Goal: Transaction & Acquisition: Book appointment/travel/reservation

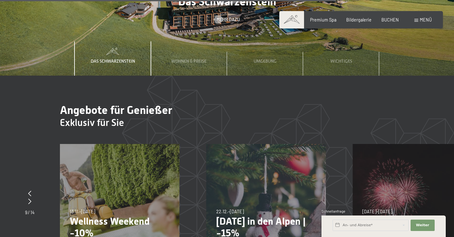
scroll to position [1911, 0]
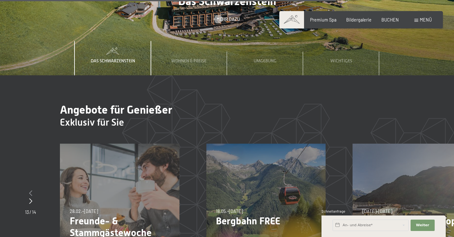
click at [30, 190] on icon at bounding box center [30, 193] width 3 height 6
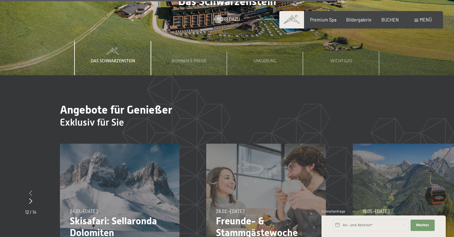
click at [30, 190] on icon at bounding box center [30, 193] width 3 height 6
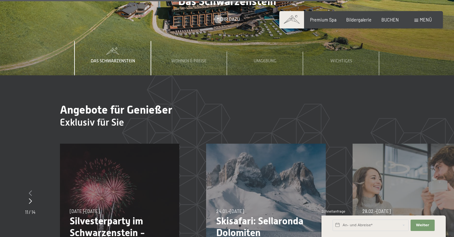
click at [30, 190] on icon at bounding box center [30, 193] width 3 height 6
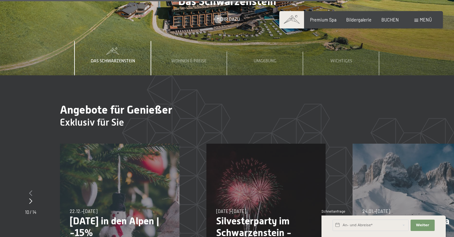
click at [30, 190] on icon at bounding box center [30, 193] width 3 height 6
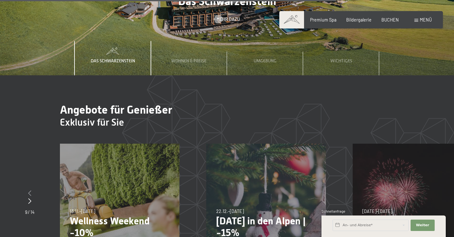
click at [30, 190] on icon at bounding box center [29, 193] width 3 height 6
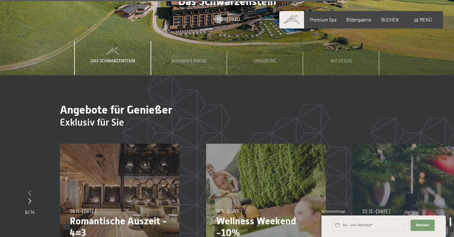
click at [30, 190] on icon at bounding box center [29, 193] width 3 height 6
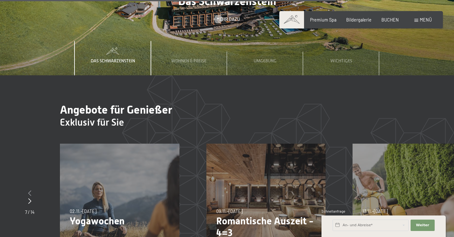
click at [30, 190] on icon at bounding box center [29, 193] width 3 height 6
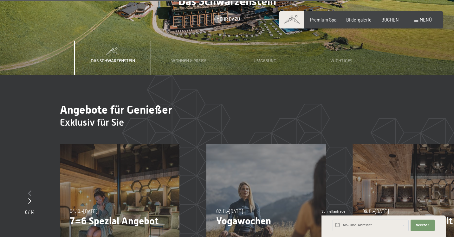
click at [30, 190] on icon at bounding box center [29, 193] width 3 height 6
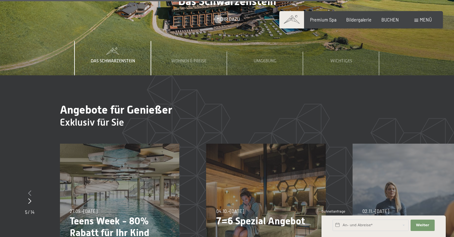
click at [30, 190] on icon at bounding box center [29, 193] width 3 height 6
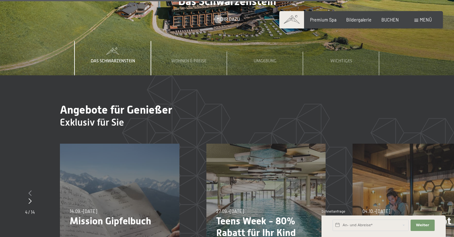
click at [30, 190] on icon at bounding box center [30, 193] width 3 height 6
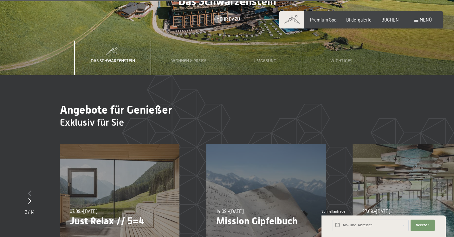
click at [30, 190] on icon at bounding box center [29, 193] width 3 height 6
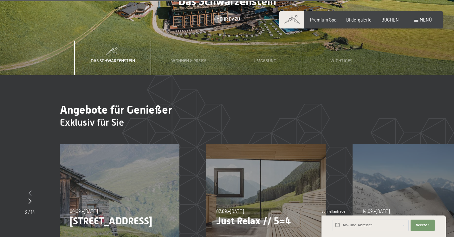
click at [30, 190] on icon at bounding box center [30, 193] width 3 height 6
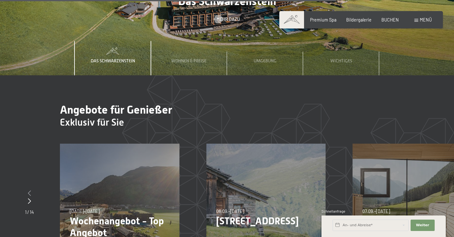
click at [30, 190] on icon at bounding box center [29, 193] width 3 height 6
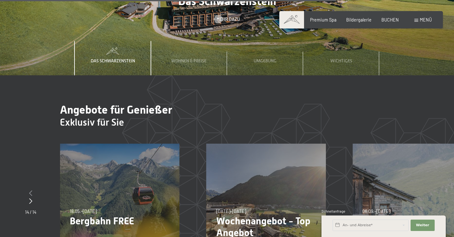
click at [30, 190] on icon at bounding box center [30, 193] width 3 height 6
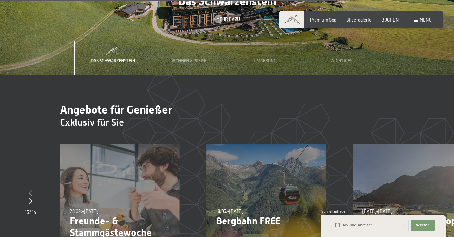
click at [30, 190] on icon at bounding box center [30, 193] width 3 height 6
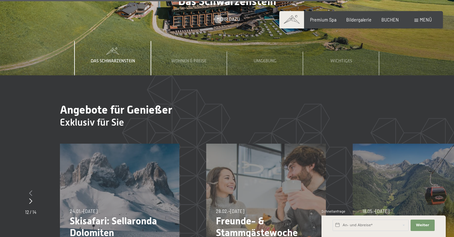
click at [30, 190] on icon at bounding box center [30, 193] width 3 height 6
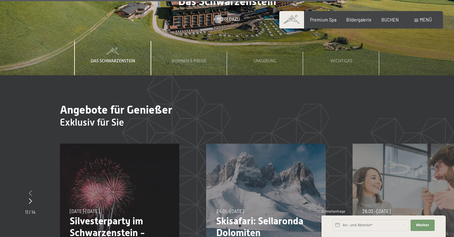
click at [30, 190] on icon at bounding box center [30, 193] width 3 height 6
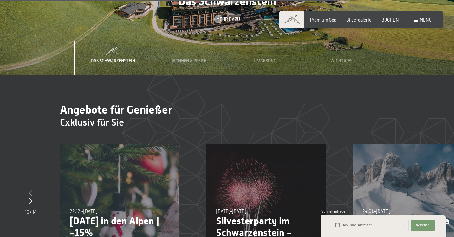
click at [30, 190] on icon at bounding box center [30, 193] width 3 height 6
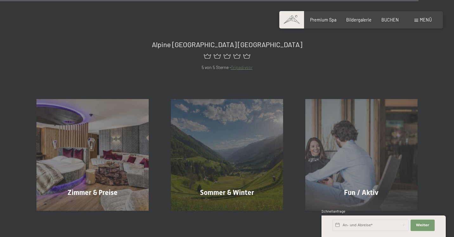
scroll to position [2416, 0]
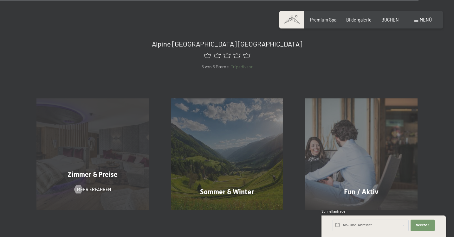
click at [91, 171] on span "Zimmer & Preise" at bounding box center [92, 175] width 50 height 8
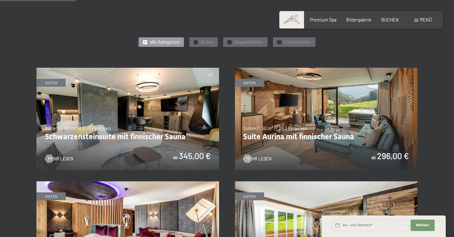
scroll to position [313, 0]
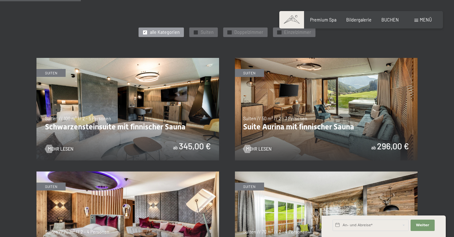
click at [254, 132] on img at bounding box center [326, 109] width 182 height 103
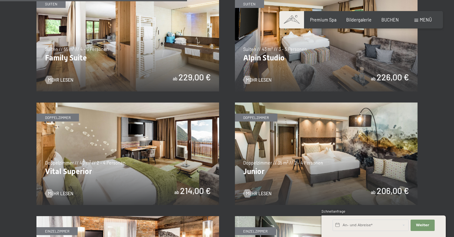
scroll to position [724, 0]
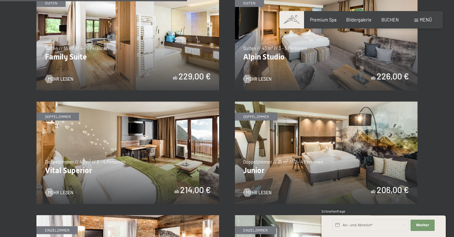
click at [277, 132] on img at bounding box center [326, 153] width 182 height 103
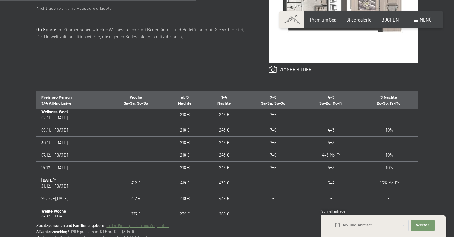
scroll to position [86, 0]
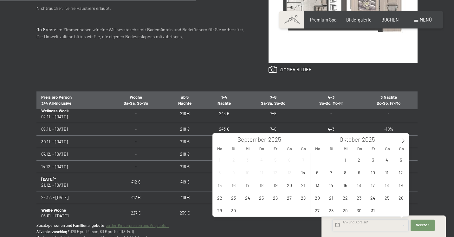
click at [353, 224] on input "text" at bounding box center [370, 225] width 76 height 11
click at [404, 139] on icon at bounding box center [403, 141] width 4 height 4
click at [316, 174] on span "8" at bounding box center [317, 172] width 12 height 12
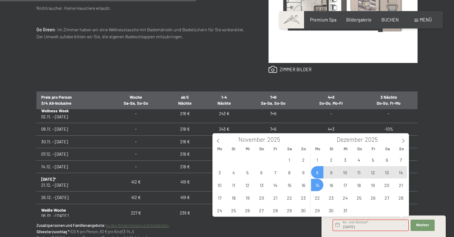
click at [315, 184] on span "15" at bounding box center [317, 185] width 12 height 12
type input "Mo. 08.12.2025 - Mo. 15.12.2025"
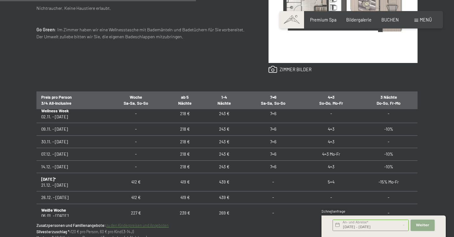
click at [421, 225] on span "Weiter" at bounding box center [422, 225] width 13 height 5
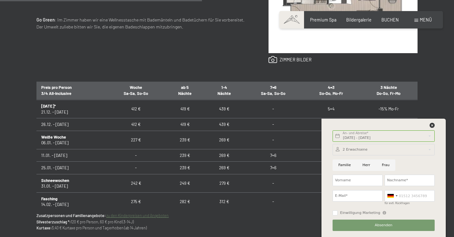
scroll to position [129, 0]
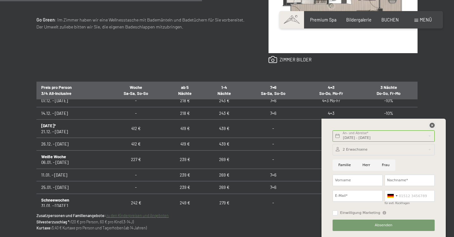
click at [432, 125] on icon at bounding box center [431, 125] width 5 height 5
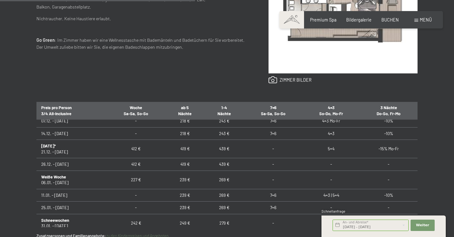
scroll to position [312, 0]
